Goal: Information Seeking & Learning: Learn about a topic

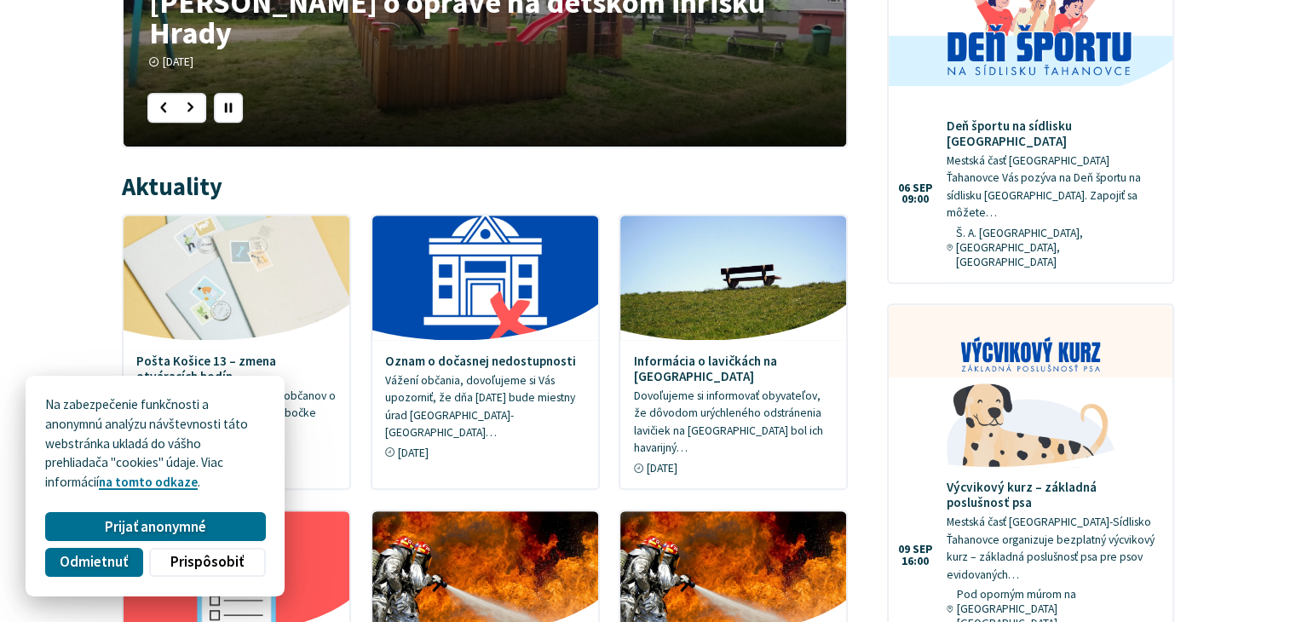
scroll to position [937, 0]
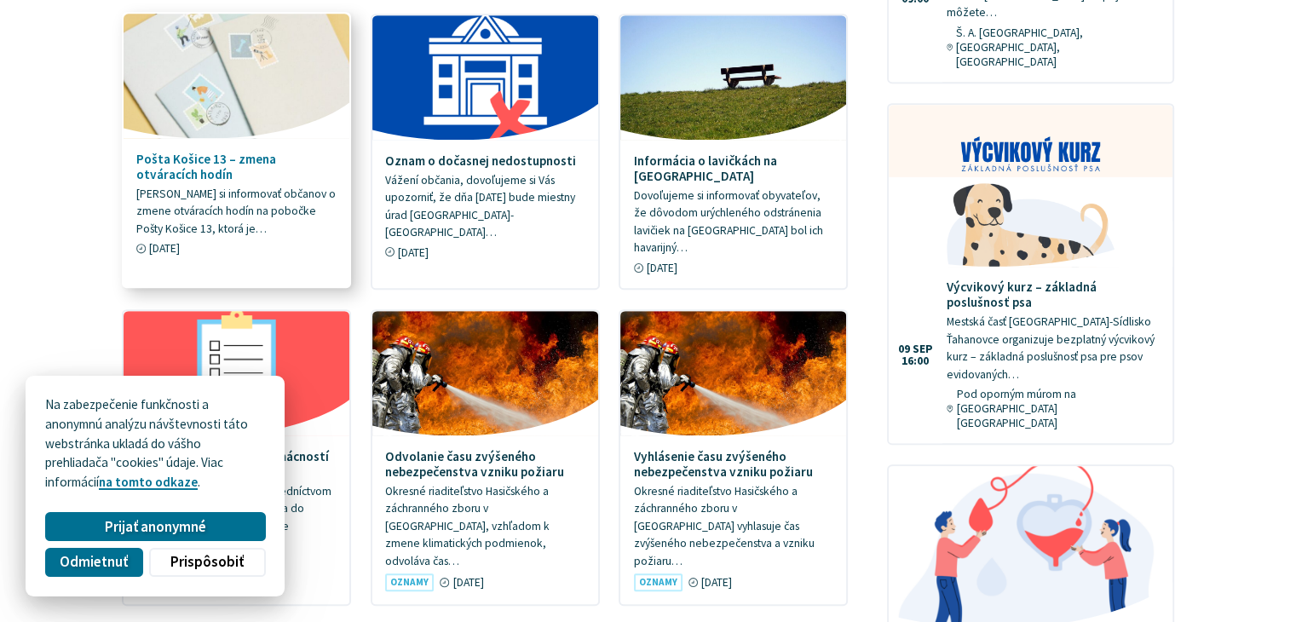
click at [239, 202] on p "[PERSON_NAME] si informovať občanov o zmene otváracích hodín na pobočke Pošty K…" at bounding box center [236, 212] width 200 height 53
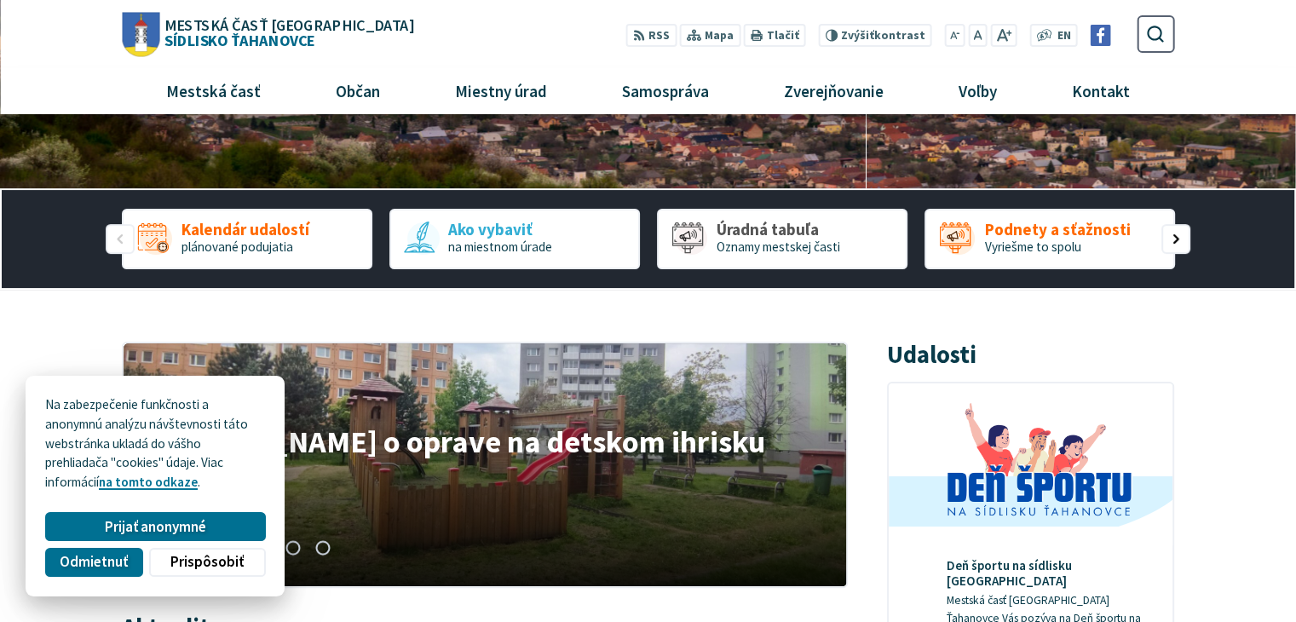
scroll to position [85, 0]
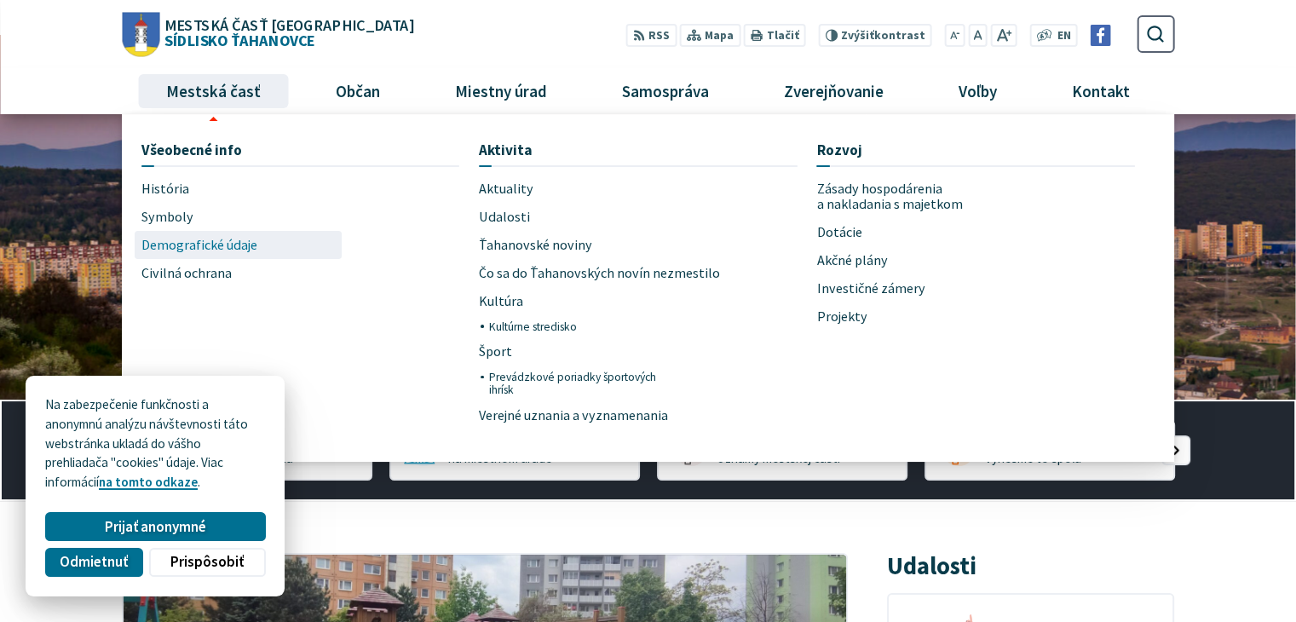
click at [215, 253] on span "Demografické údaje" at bounding box center [199, 245] width 116 height 28
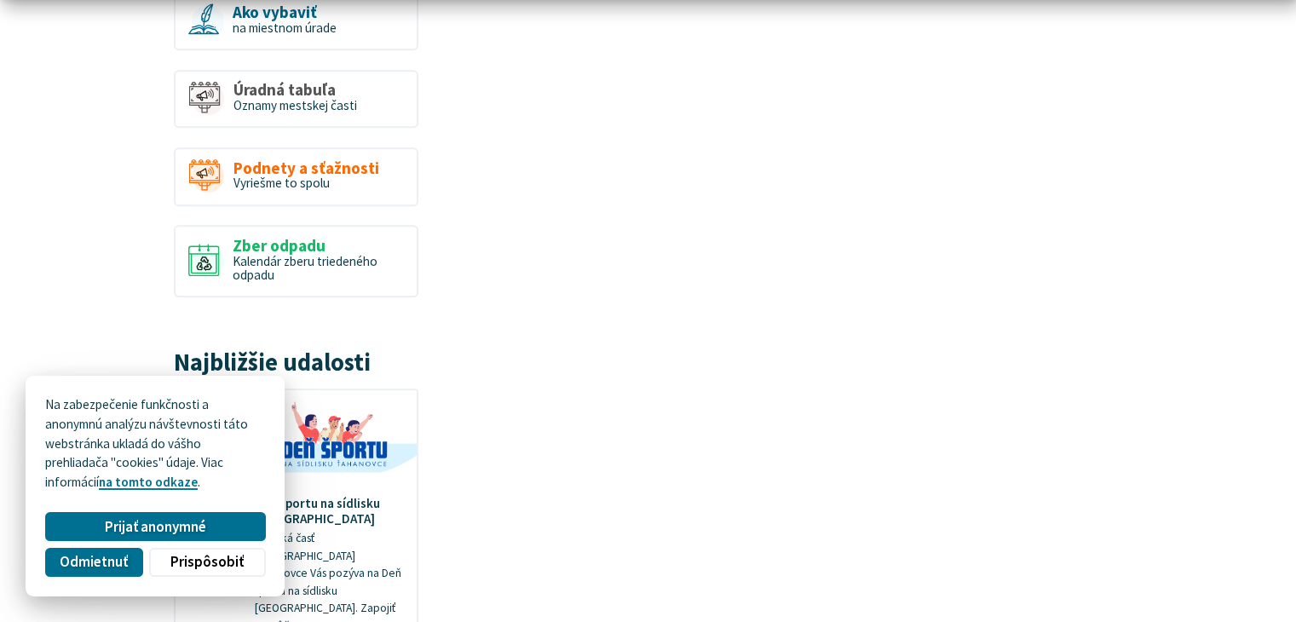
scroll to position [1363, 0]
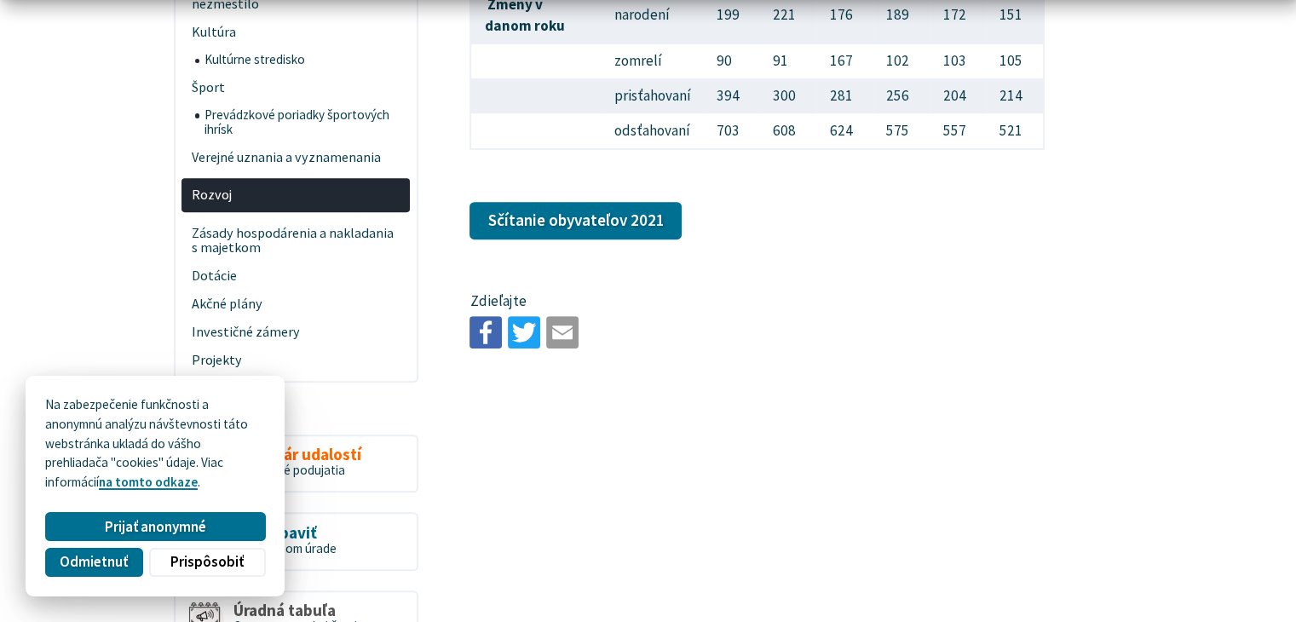
scroll to position [682, 0]
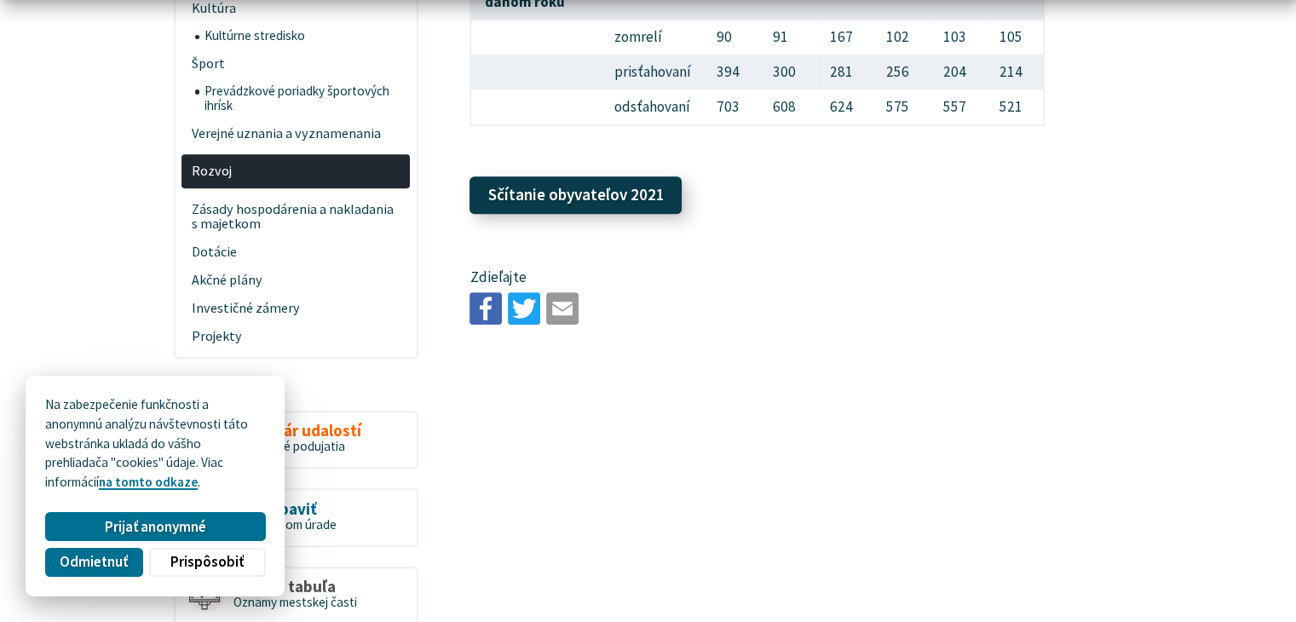
click at [573, 214] on link "Sčítanie obyvateľov 2021" at bounding box center [575, 194] width 212 height 37
